Goal: Task Accomplishment & Management: Use online tool/utility

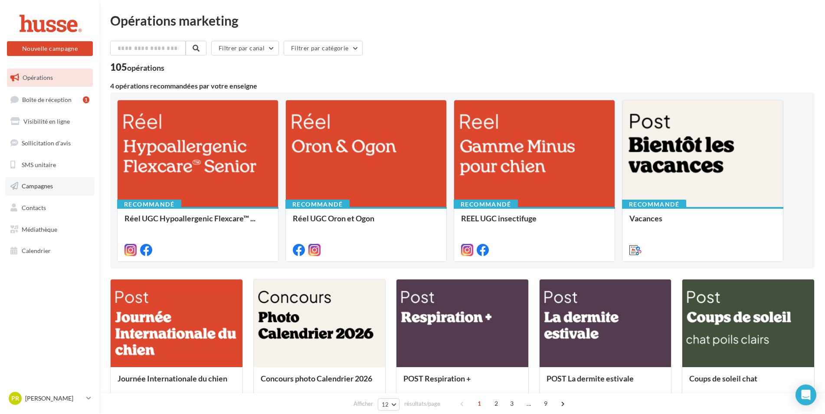
click at [37, 187] on span "Campagnes" at bounding box center [37, 185] width 31 height 7
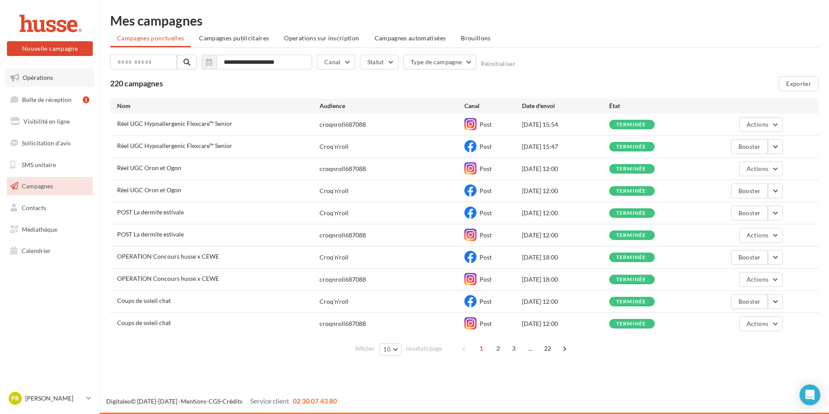
click at [38, 79] on span "Opérations" at bounding box center [38, 77] width 30 height 7
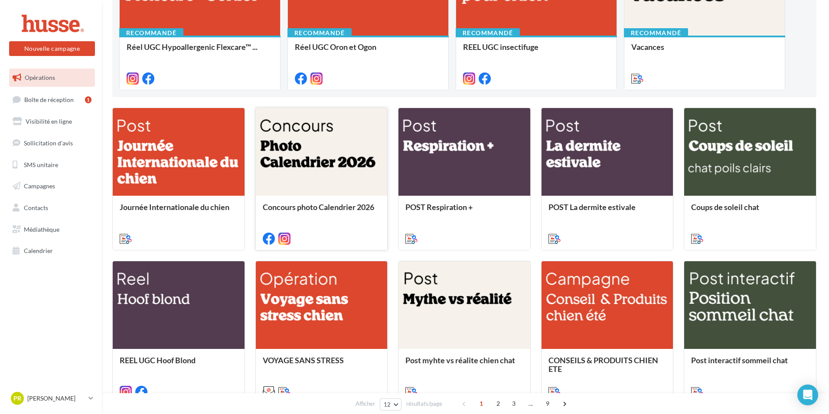
scroll to position [174, 0]
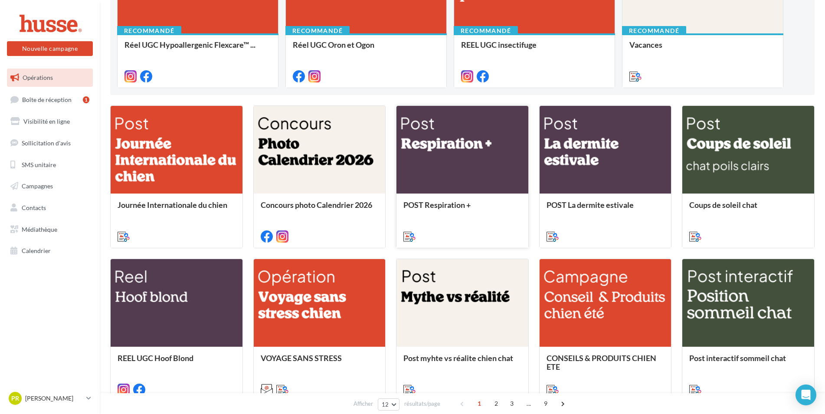
click at [480, 174] on div at bounding box center [462, 150] width 132 height 88
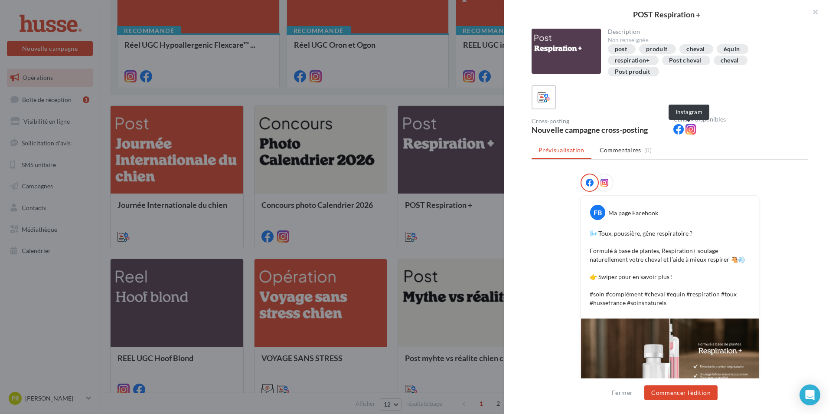
click at [686, 131] on icon at bounding box center [691, 129] width 10 height 10
click at [675, 128] on icon at bounding box center [679, 129] width 10 height 10
click at [586, 183] on icon at bounding box center [590, 183] width 8 height 8
click at [601, 183] on icon at bounding box center [605, 183] width 8 height 8
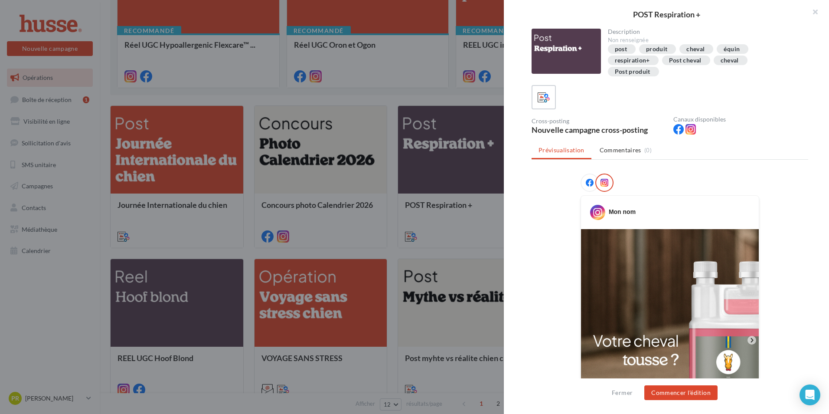
click at [587, 183] on icon at bounding box center [590, 183] width 8 height 8
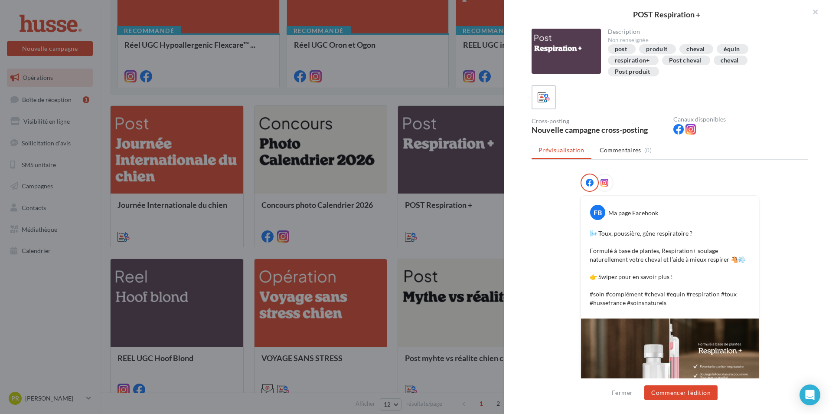
scroll to position [87, 0]
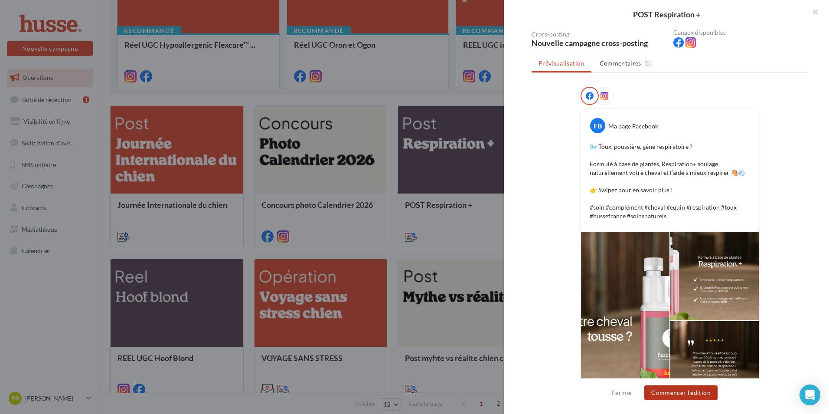
click at [682, 393] on button "Commencer l'édition" at bounding box center [681, 392] width 73 height 15
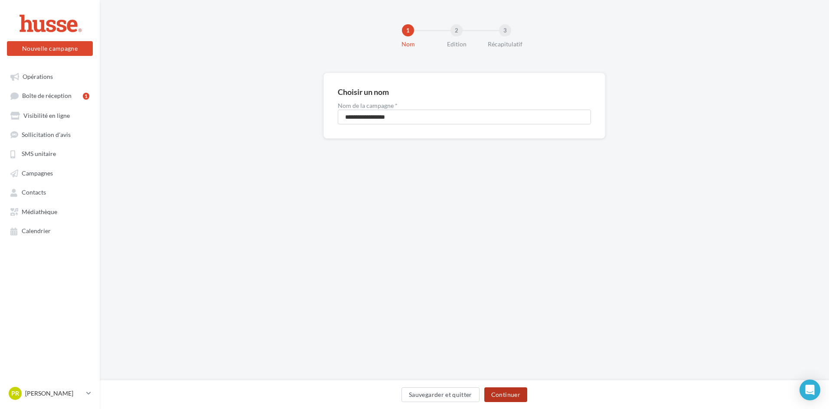
click at [498, 393] on button "Continuer" at bounding box center [506, 395] width 43 height 15
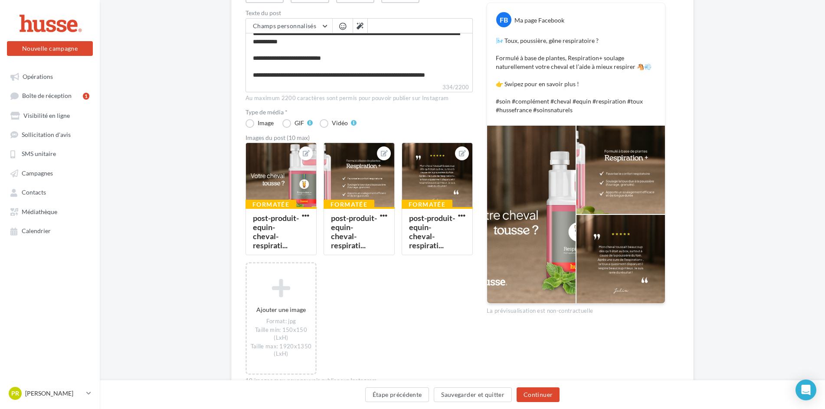
scroll to position [130, 0]
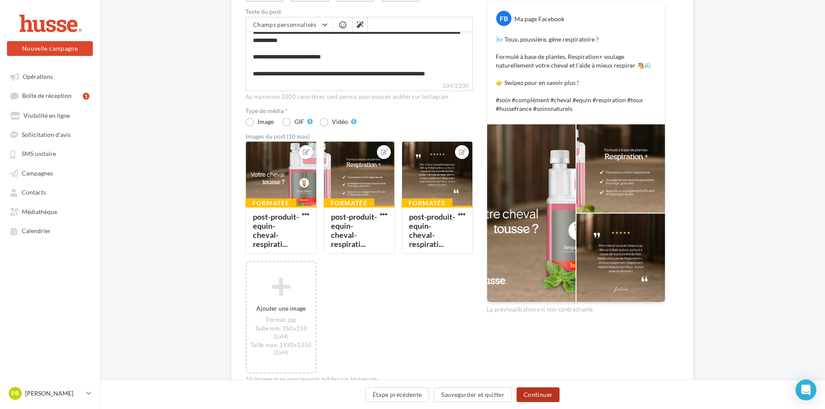
click at [539, 397] on button "Continuer" at bounding box center [538, 395] width 43 height 15
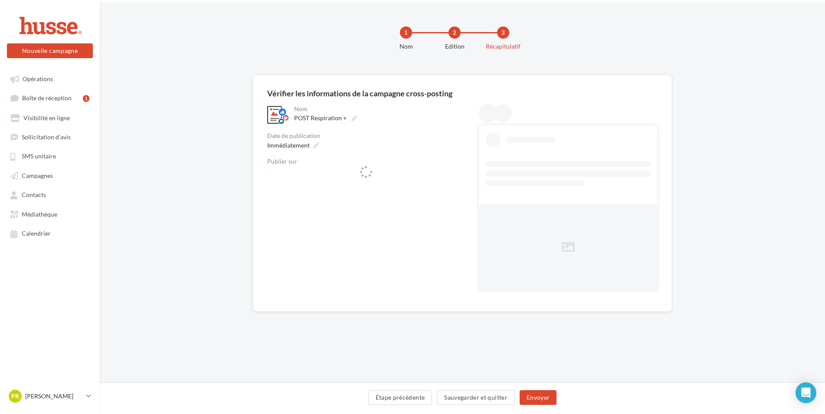
scroll to position [0, 0]
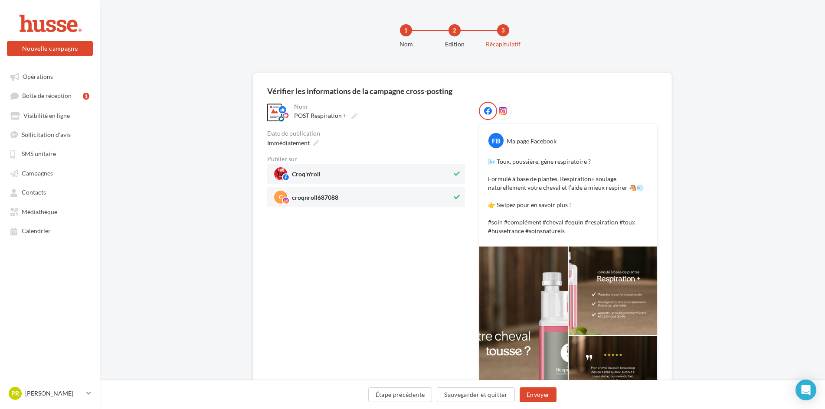
click at [292, 135] on div "Date de publication" at bounding box center [366, 134] width 198 height 6
click at [295, 144] on span "Immédiatement" at bounding box center [288, 142] width 43 height 7
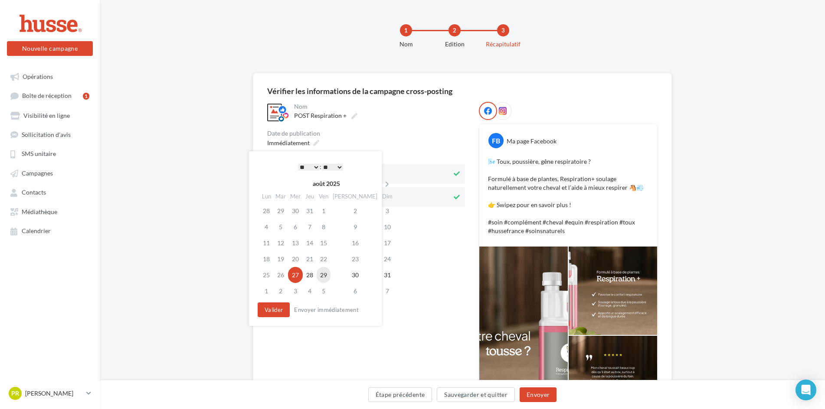
click at [328, 279] on td "29" at bounding box center [324, 275] width 14 height 16
click at [276, 308] on button "Valider" at bounding box center [274, 310] width 32 height 15
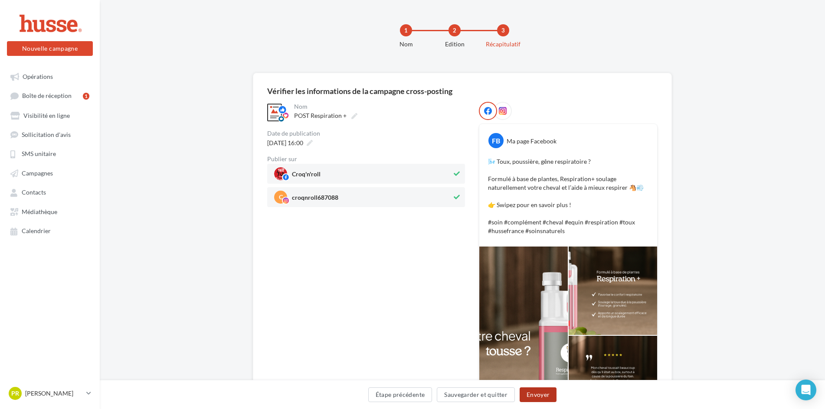
click at [543, 397] on button "Envoyer" at bounding box center [538, 395] width 37 height 15
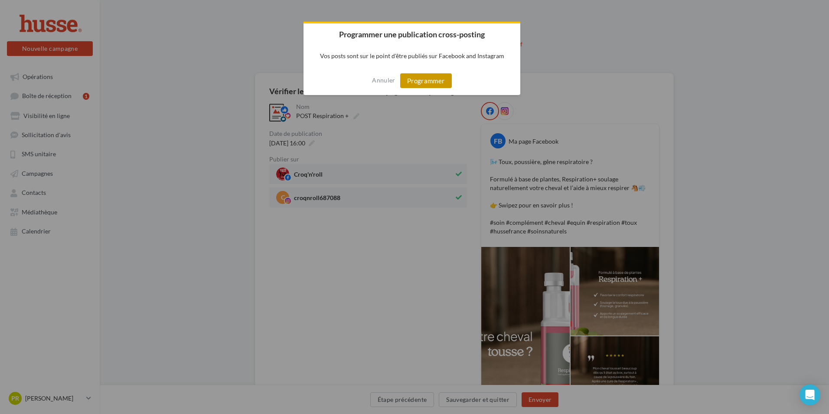
click at [421, 82] on button "Programmer" at bounding box center [426, 80] width 52 height 15
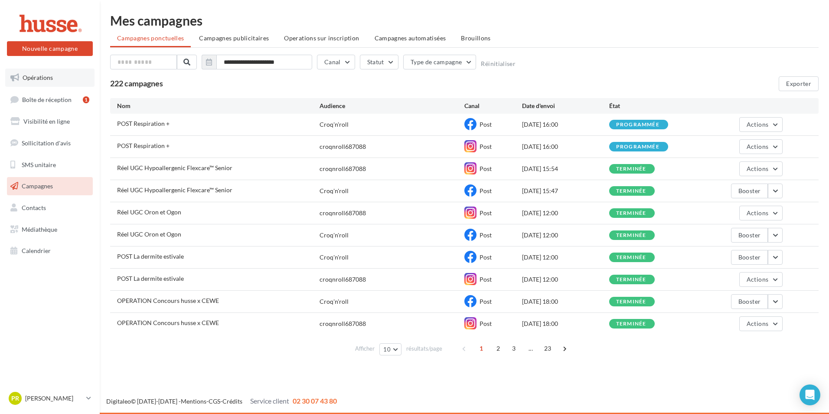
click at [57, 79] on link "Opérations" at bounding box center [49, 78] width 89 height 18
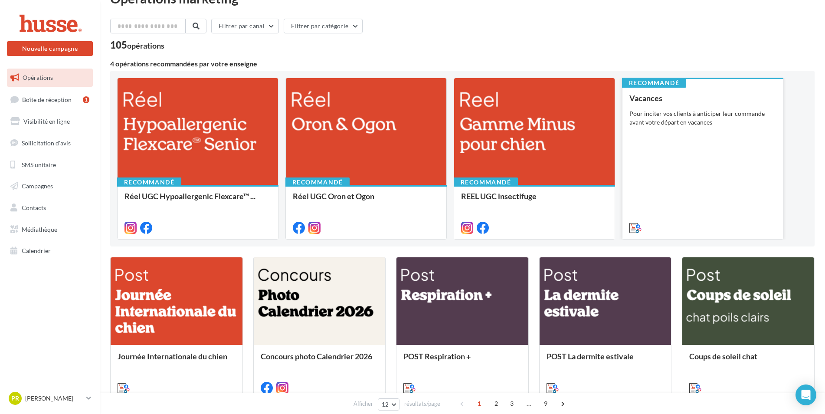
scroll to position [43, 0]
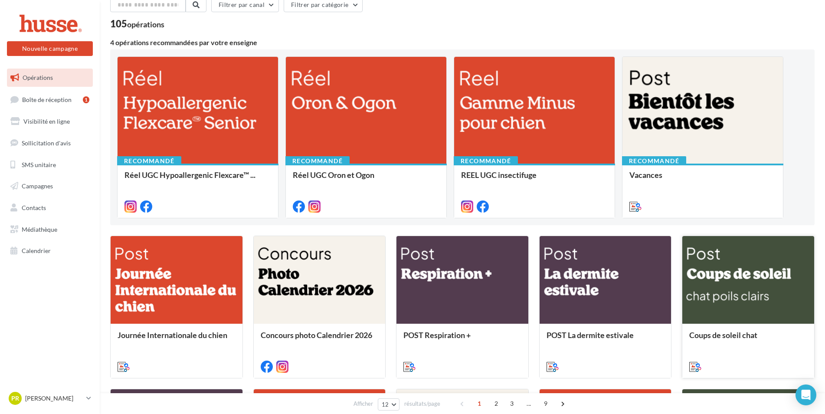
click at [756, 294] on div at bounding box center [748, 280] width 132 height 88
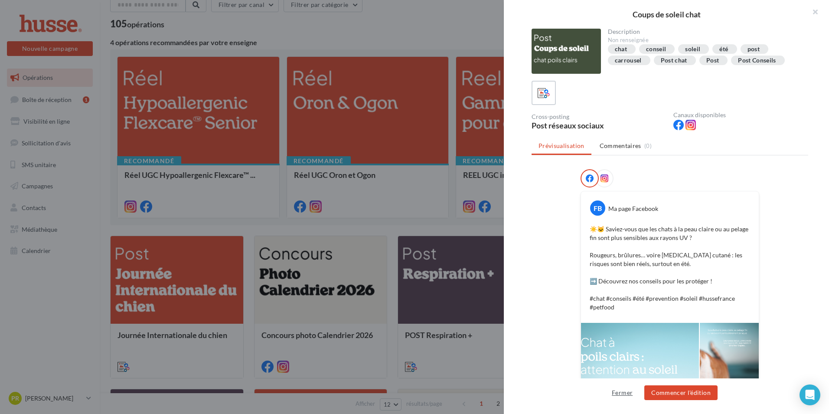
click at [616, 393] on button "Fermer" at bounding box center [623, 392] width 28 height 10
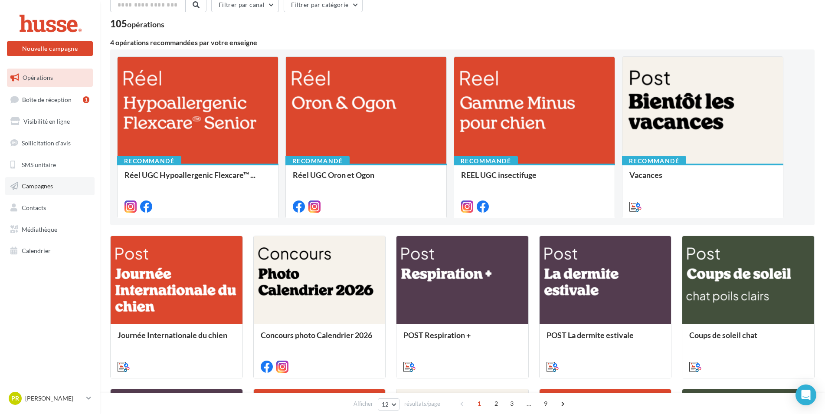
click at [32, 183] on span "Campagnes" at bounding box center [37, 185] width 31 height 7
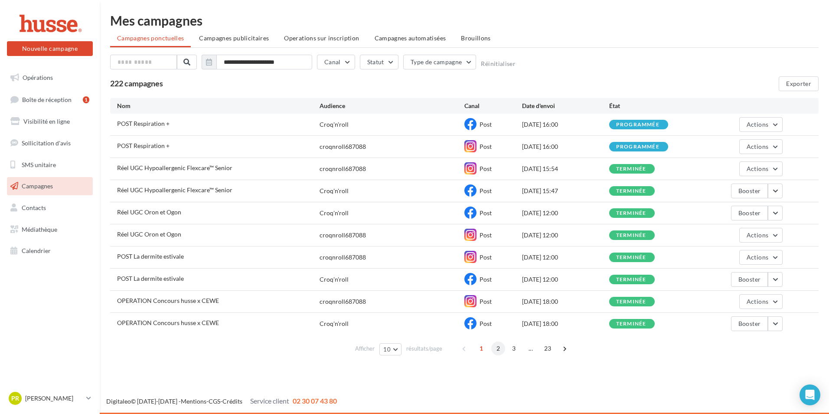
click at [498, 350] on span "2" at bounding box center [498, 348] width 14 height 14
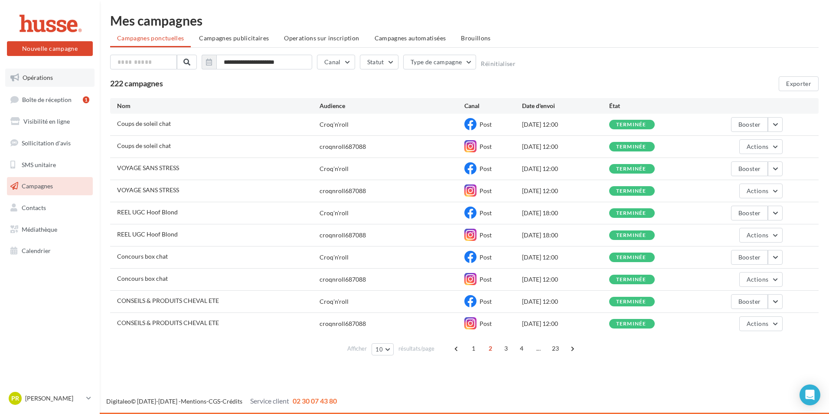
click at [39, 79] on span "Opérations" at bounding box center [38, 77] width 30 height 7
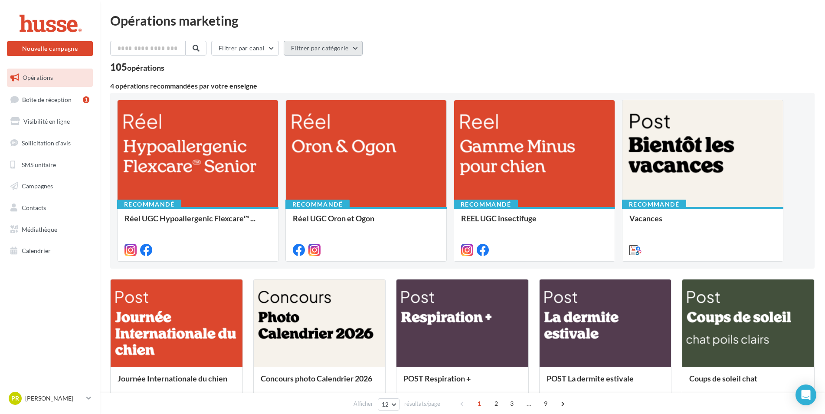
click at [295, 51] on button "Filtrer par catégorie" at bounding box center [323, 48] width 79 height 15
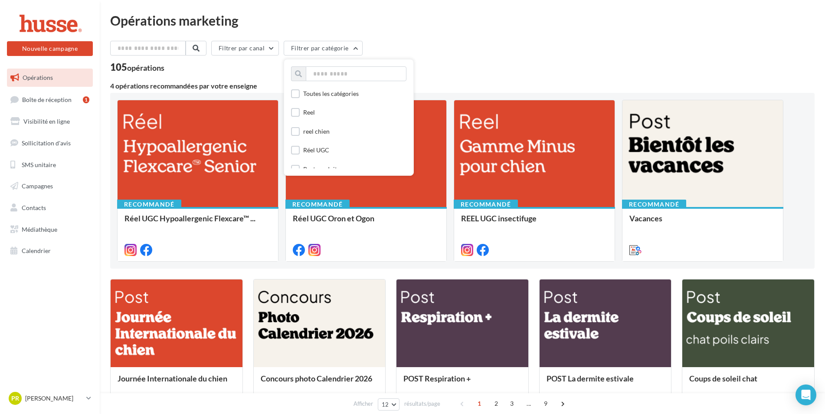
click at [264, 66] on div "105 opérations" at bounding box center [462, 67] width 704 height 11
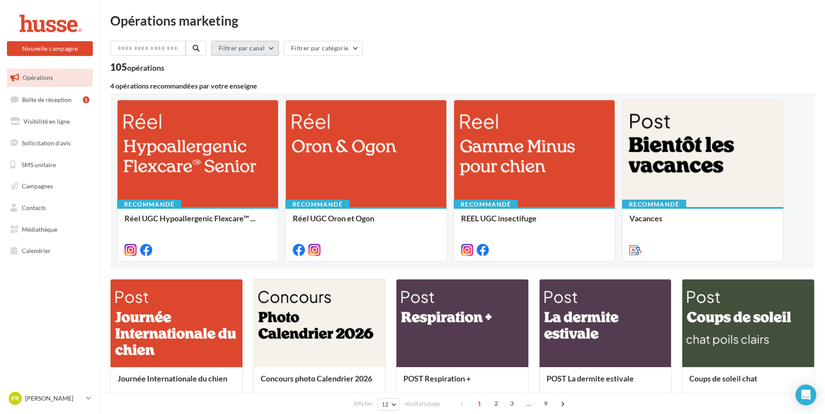
click at [268, 49] on button "Filtrer par canal" at bounding box center [245, 48] width 68 height 15
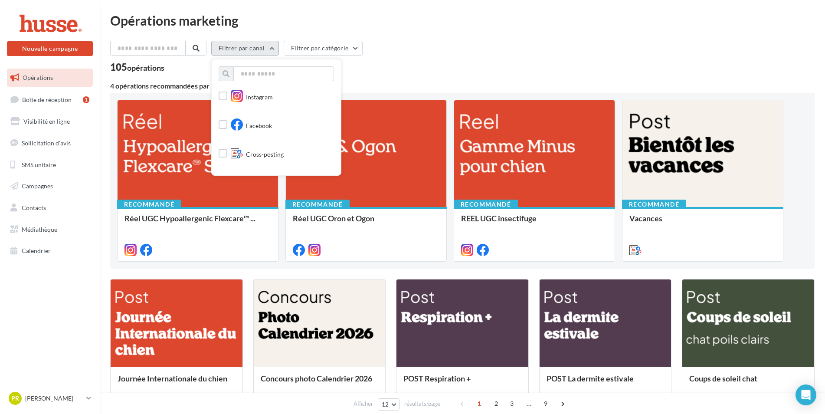
scroll to position [43, 0]
click at [417, 40] on div "Opérations marketing Filtrer par canal Tous les canaux Instagram Facebook Cross…" at bounding box center [462, 385] width 704 height 742
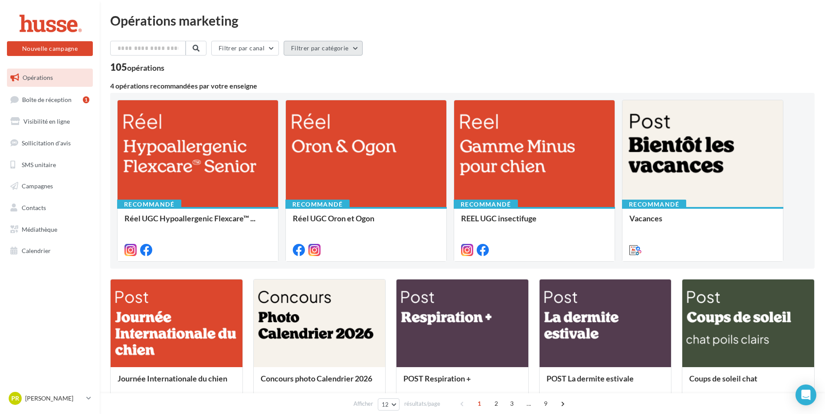
click at [352, 51] on button "Filtrer par catégorie" at bounding box center [323, 48] width 79 height 15
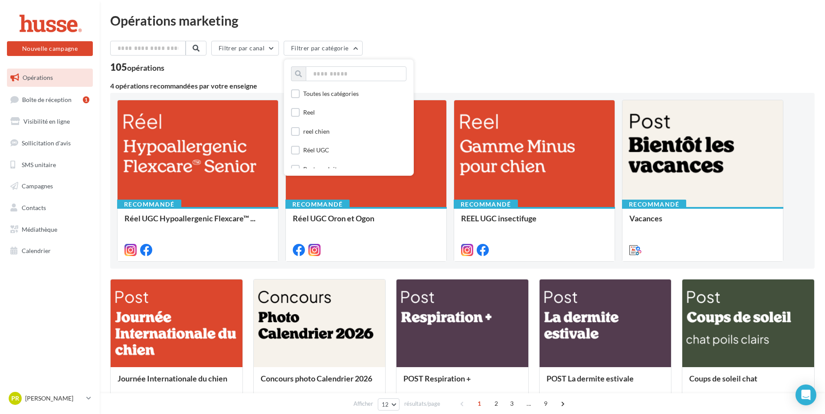
click at [438, 56] on div "Filtrer par canal Filtrer par catégorie Toutes les catégories Reel reel chien R…" at bounding box center [462, 50] width 704 height 18
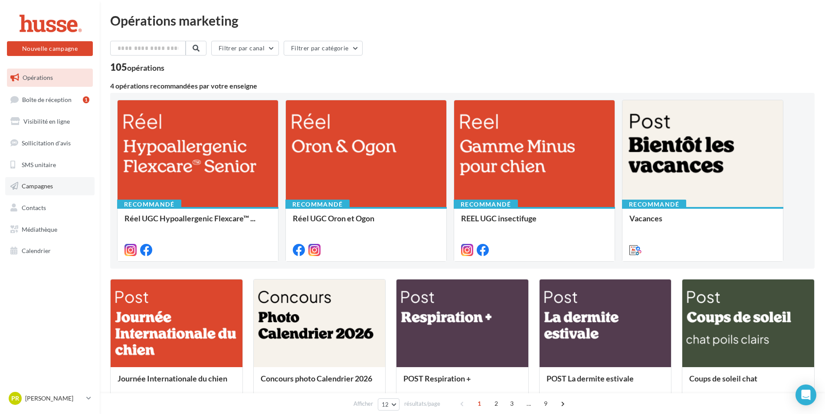
click at [48, 185] on span "Campagnes" at bounding box center [37, 185] width 31 height 7
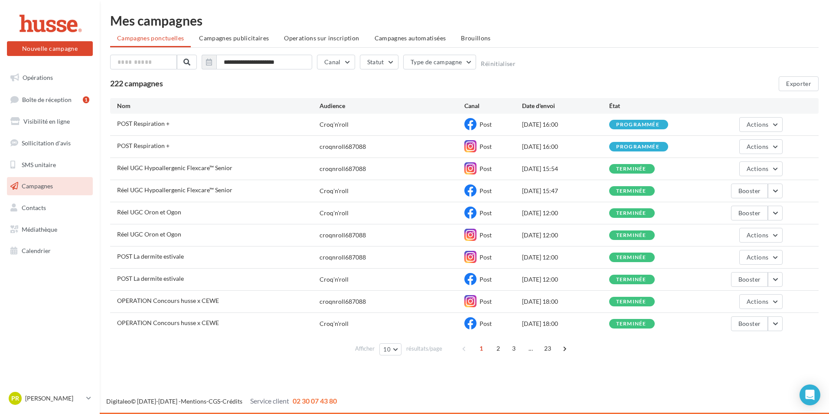
click at [500, 350] on span "2" at bounding box center [498, 348] width 14 height 14
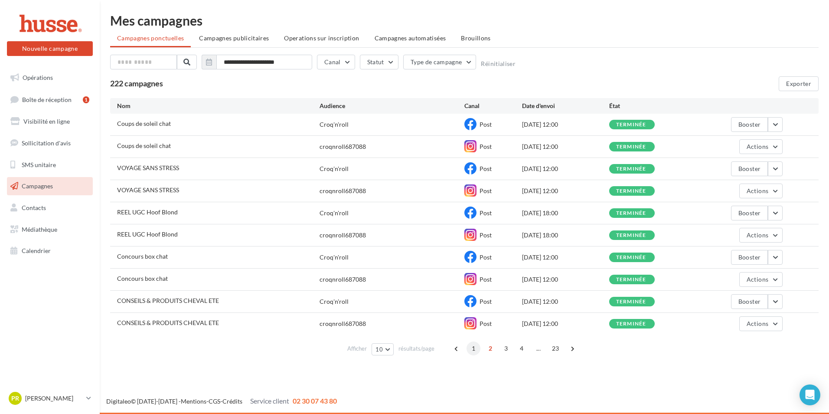
click at [477, 348] on span "1" at bounding box center [474, 348] width 14 height 14
